Goal: Task Accomplishment & Management: Use online tool/utility

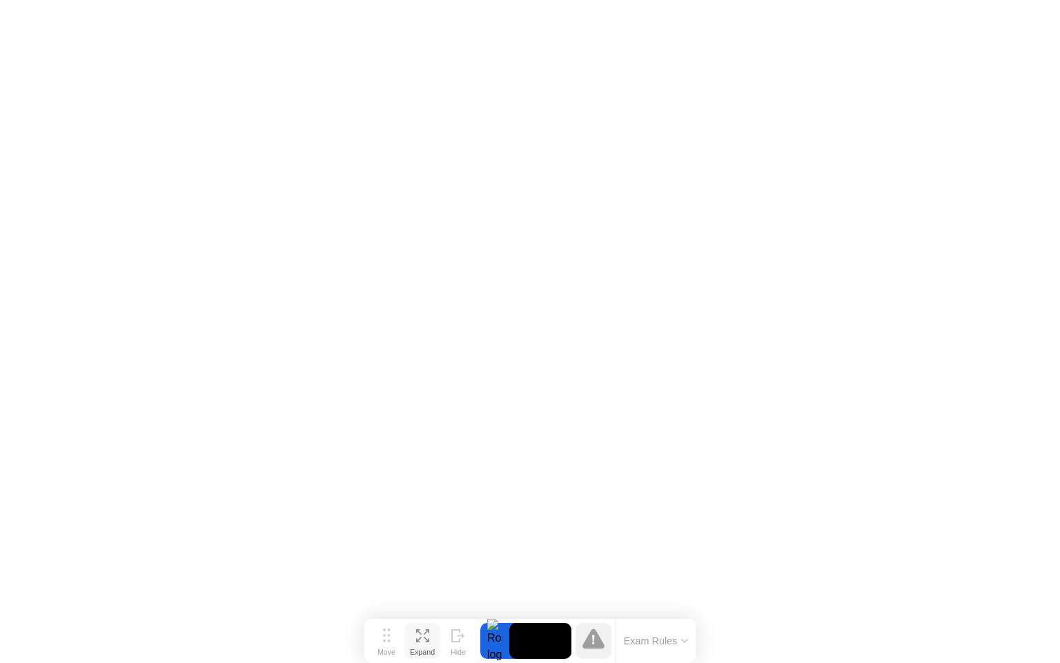
click at [425, 638] on icon at bounding box center [427, 639] width 6 height 6
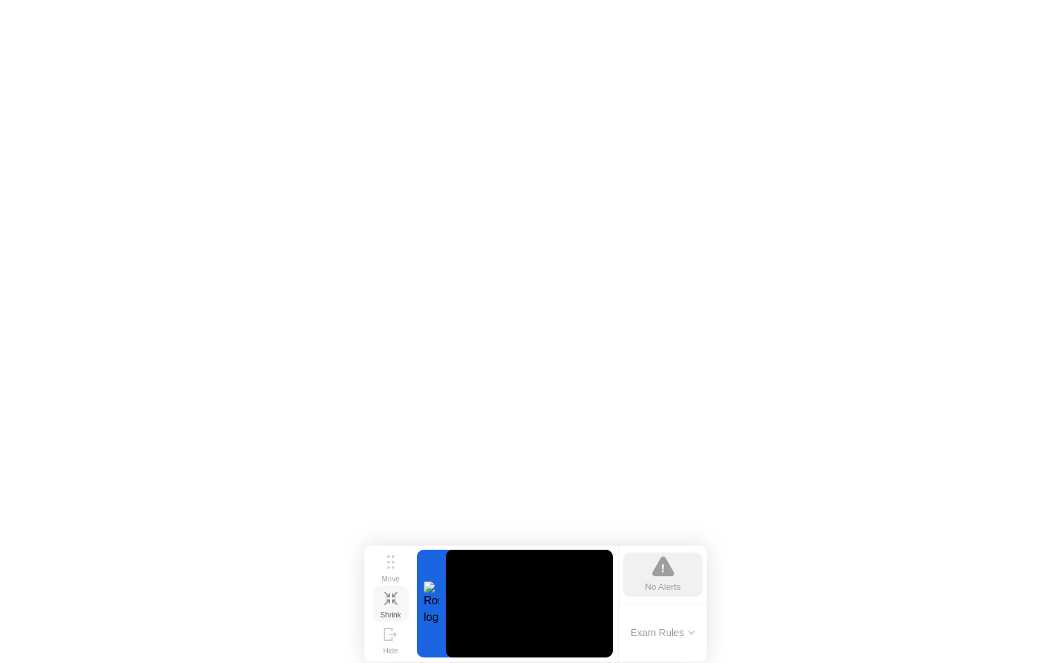
click at [397, 602] on icon at bounding box center [390, 598] width 13 height 13
click img
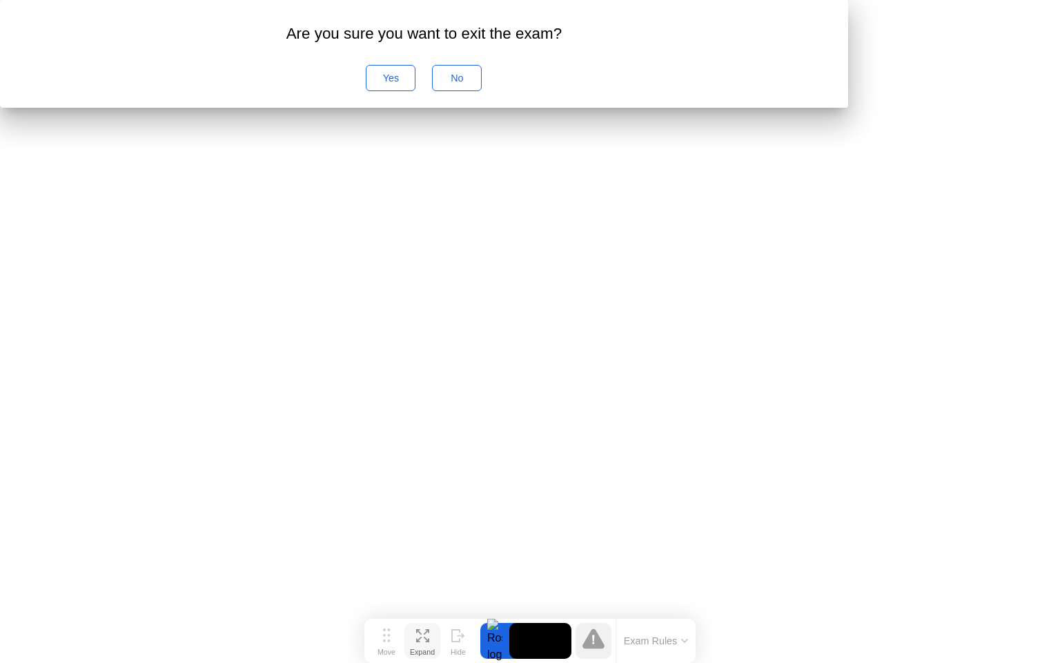
click at [477, 84] on div "No" at bounding box center [457, 77] width 40 height 11
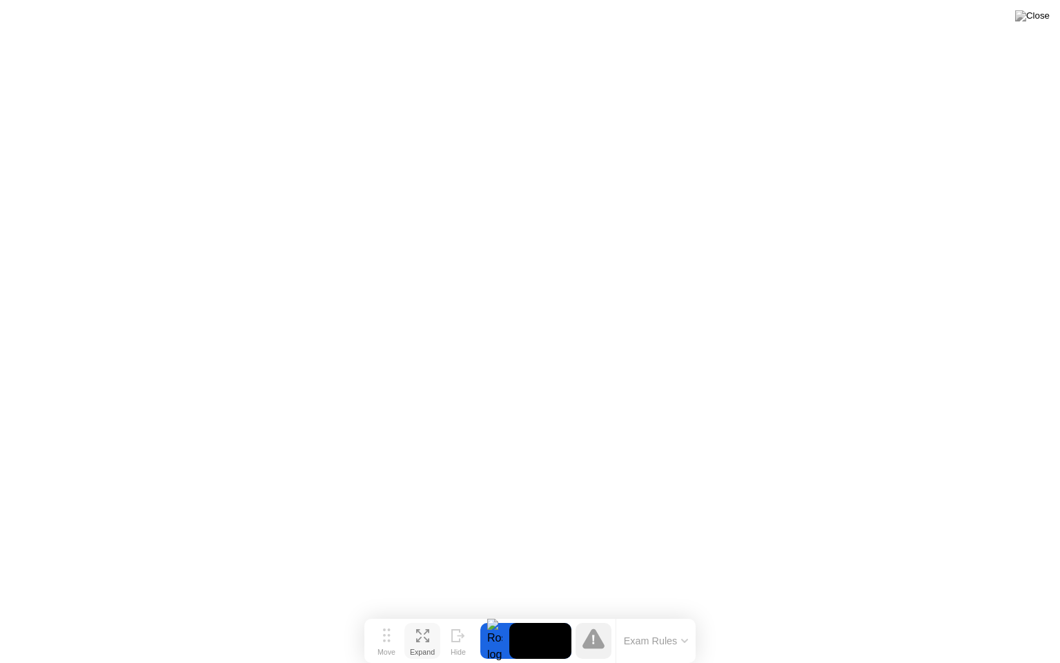
click at [681, 643] on button "Exam Rules" at bounding box center [656, 640] width 73 height 12
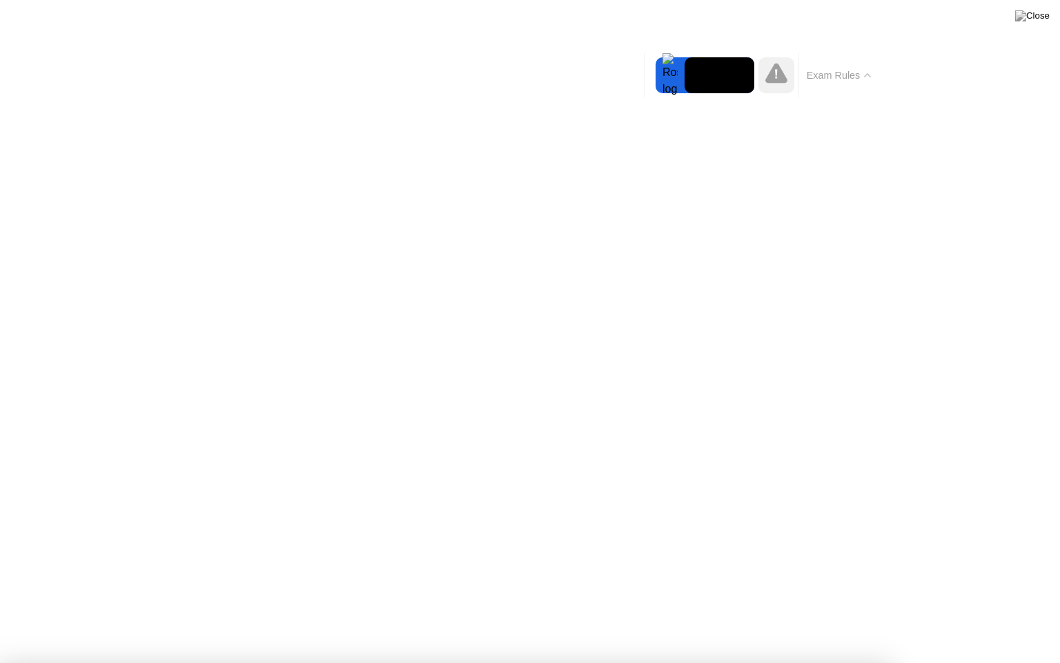
click at [866, 75] on icon at bounding box center [867, 75] width 7 height 4
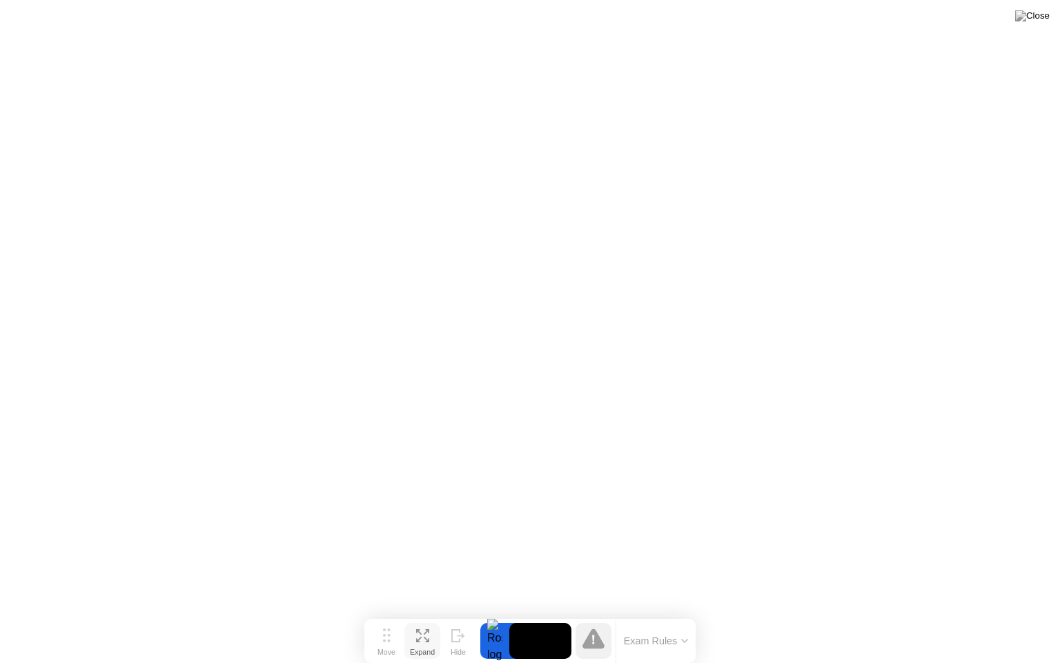
click at [599, 640] on icon at bounding box center [594, 638] width 22 height 20
click at [593, 646] on icon at bounding box center [594, 638] width 22 height 20
click at [591, 646] on icon at bounding box center [594, 638] width 22 height 20
click at [591, 645] on icon at bounding box center [594, 638] width 22 height 20
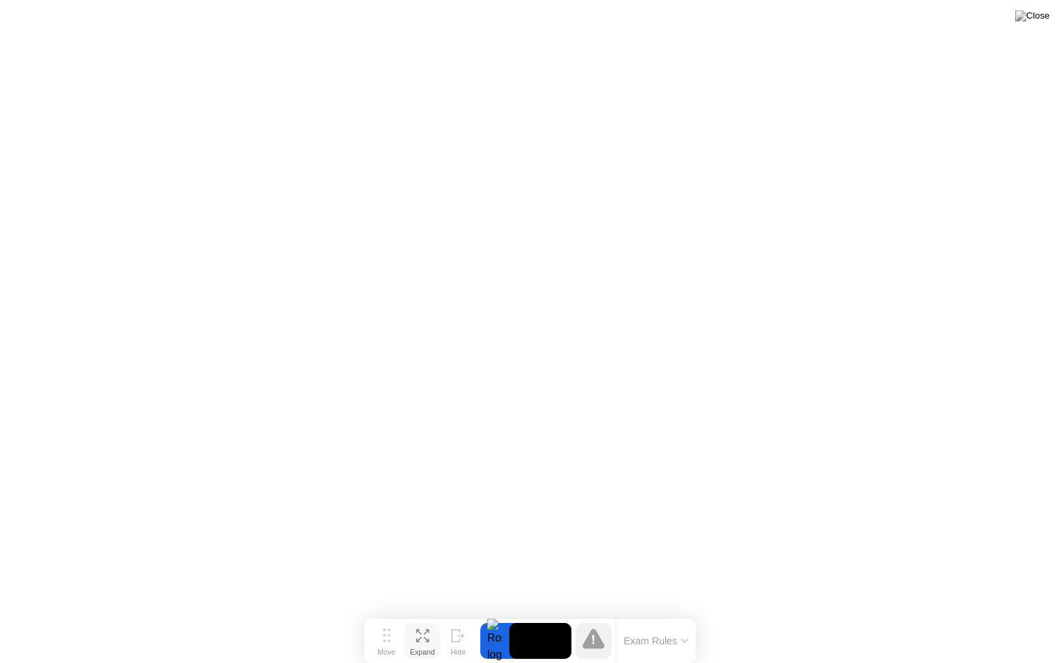
click at [491, 643] on div at bounding box center [494, 641] width 29 height 36
click at [387, 649] on div "Move" at bounding box center [387, 651] width 18 height 8
drag, startPoint x: 387, startPoint y: 649, endPoint x: 380, endPoint y: 653, distance: 8.6
click at [380, 653] on div "Move" at bounding box center [379, 651] width 18 height 8
click at [672, 639] on button "Exam Rules" at bounding box center [648, 640] width 73 height 12
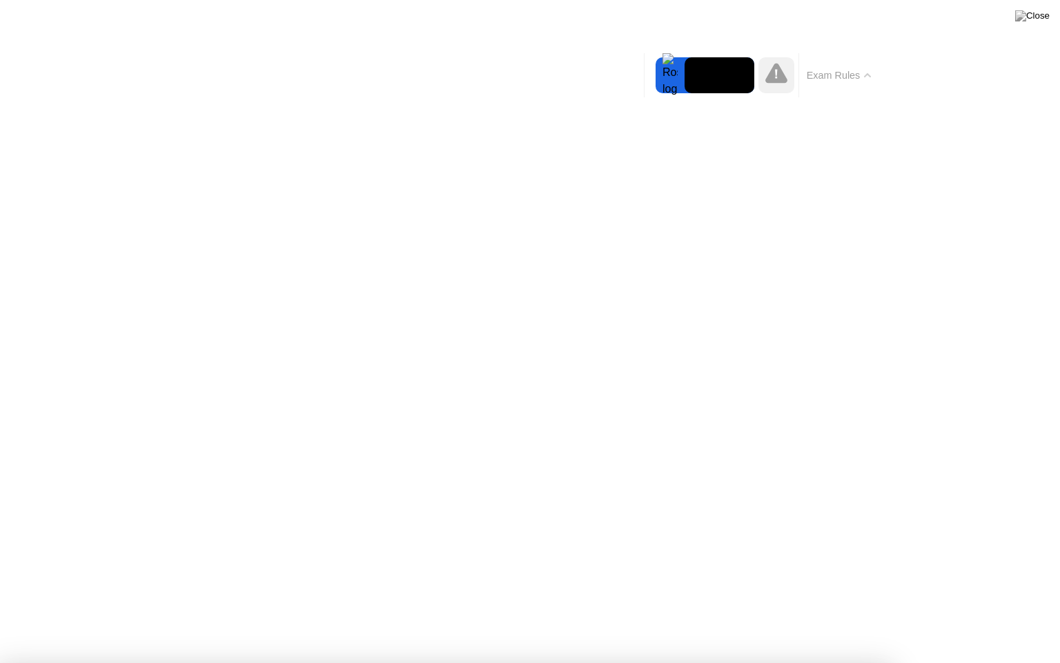
click at [845, 75] on button "Exam Rules" at bounding box center [839, 75] width 73 height 12
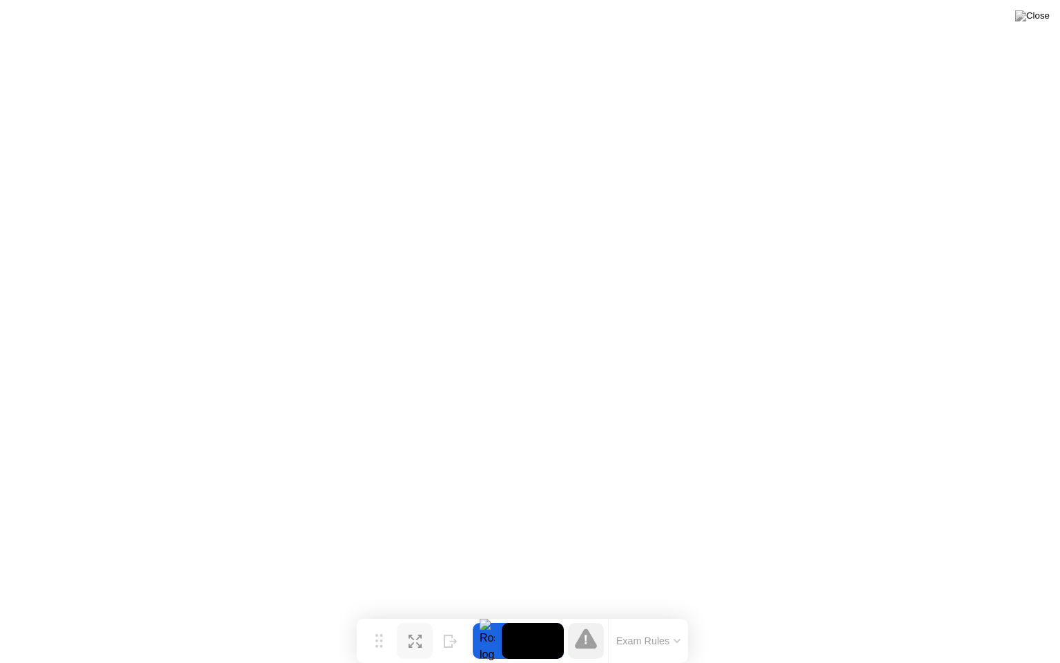
click at [588, 642] on icon at bounding box center [586, 638] width 22 height 20
click at [1043, 19] on img at bounding box center [1032, 15] width 35 height 11
